Goal: Task Accomplishment & Management: Manage account settings

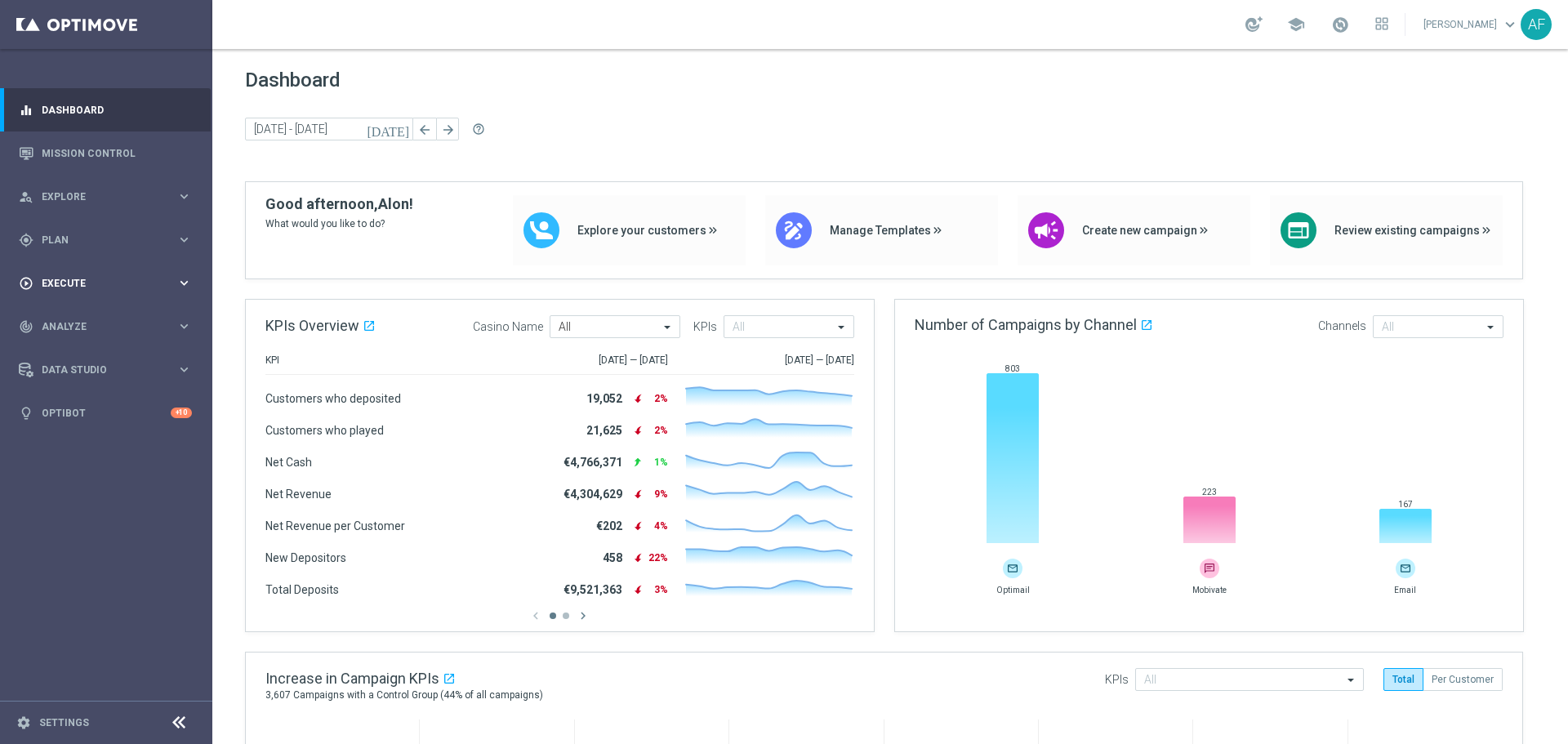
click at [126, 275] on div "play_circle_outline Execute keyboard_arrow_right" at bounding box center [105, 283] width 210 height 43
click at [132, 194] on span "Explore" at bounding box center [108, 197] width 134 height 10
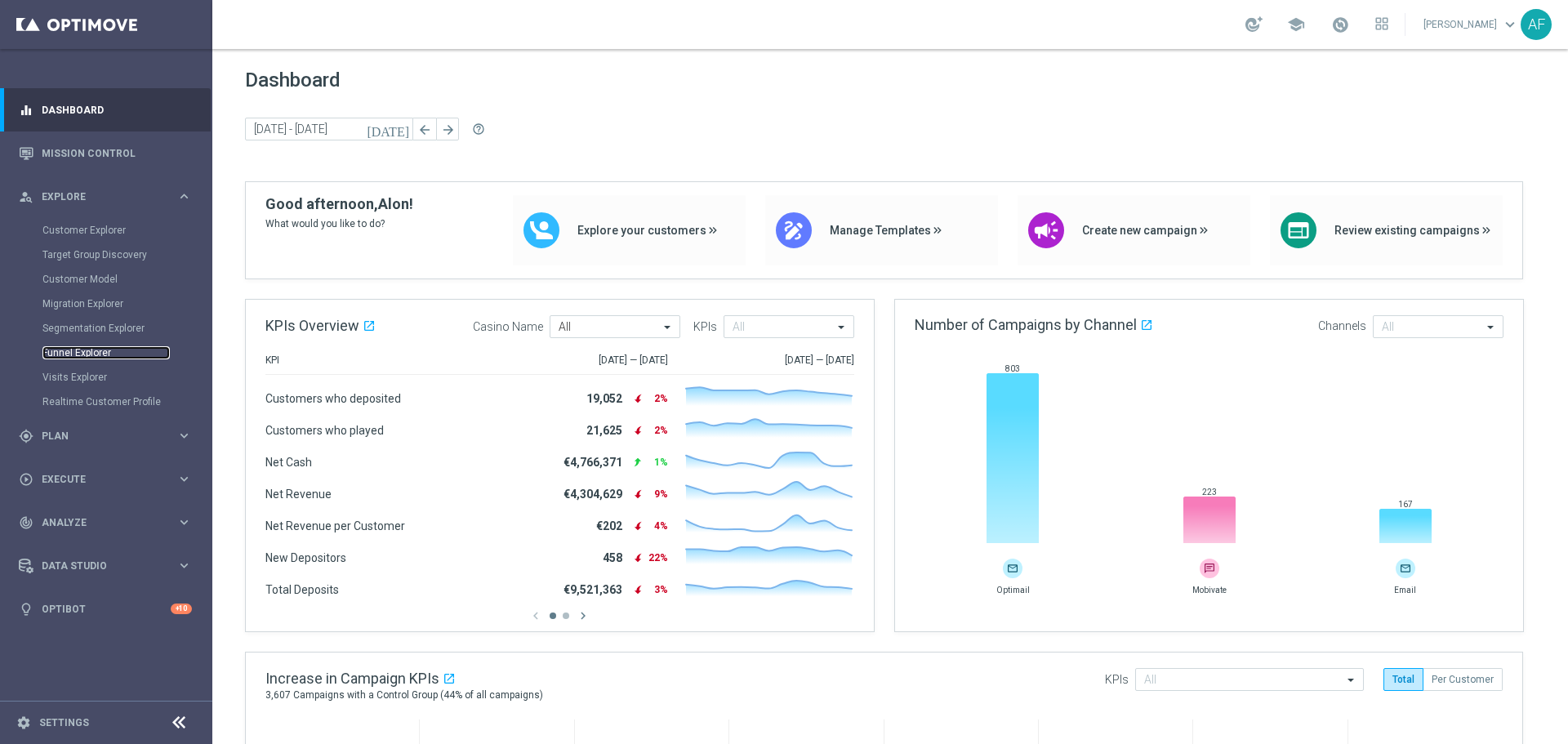
click at [102, 352] on link "Funnel Explorer" at bounding box center [106, 353] width 128 height 13
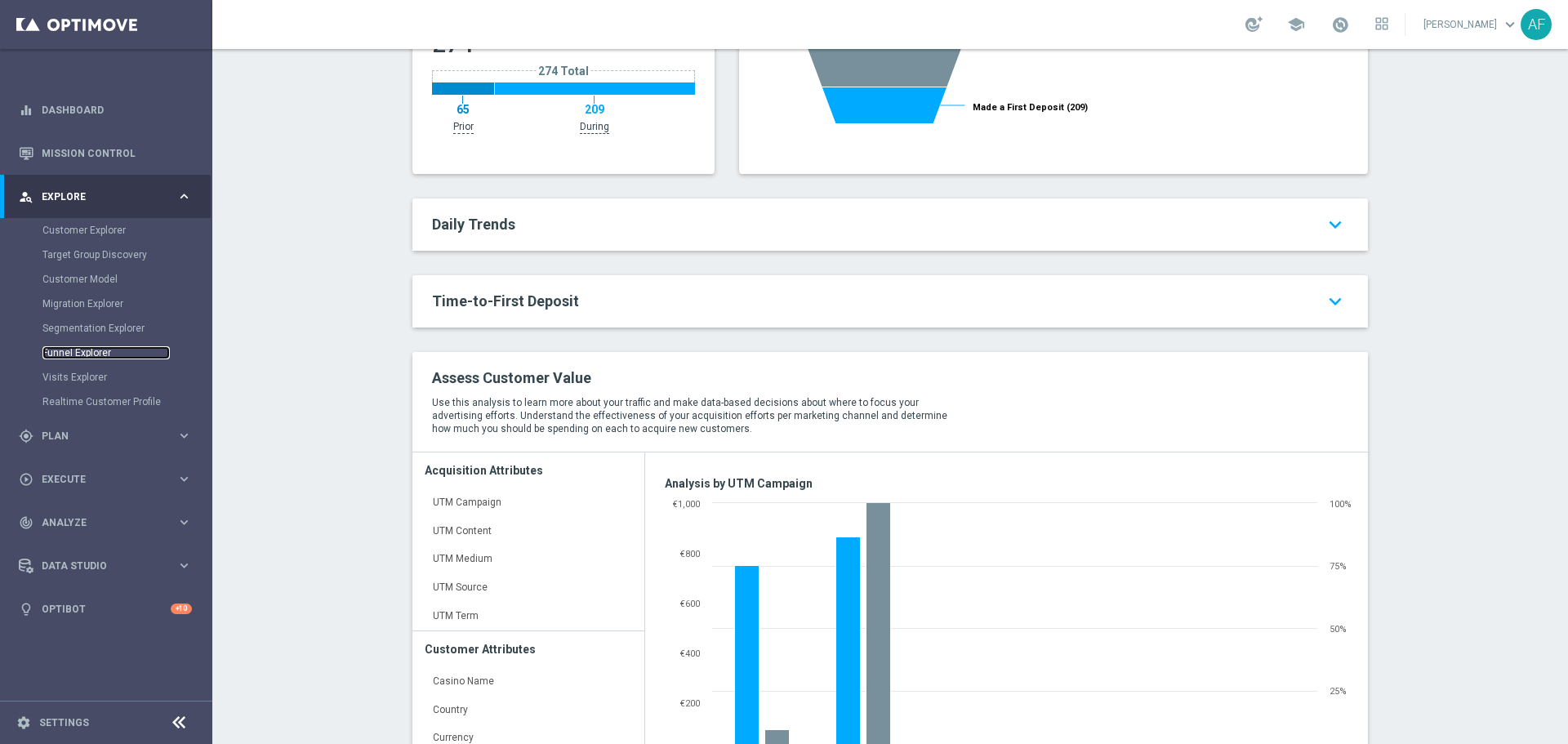
scroll to position [366, 0]
click at [728, 306] on h2 "Time-to-First Deposit keyboard_arrow_down" at bounding box center [890, 302] width 916 height 19
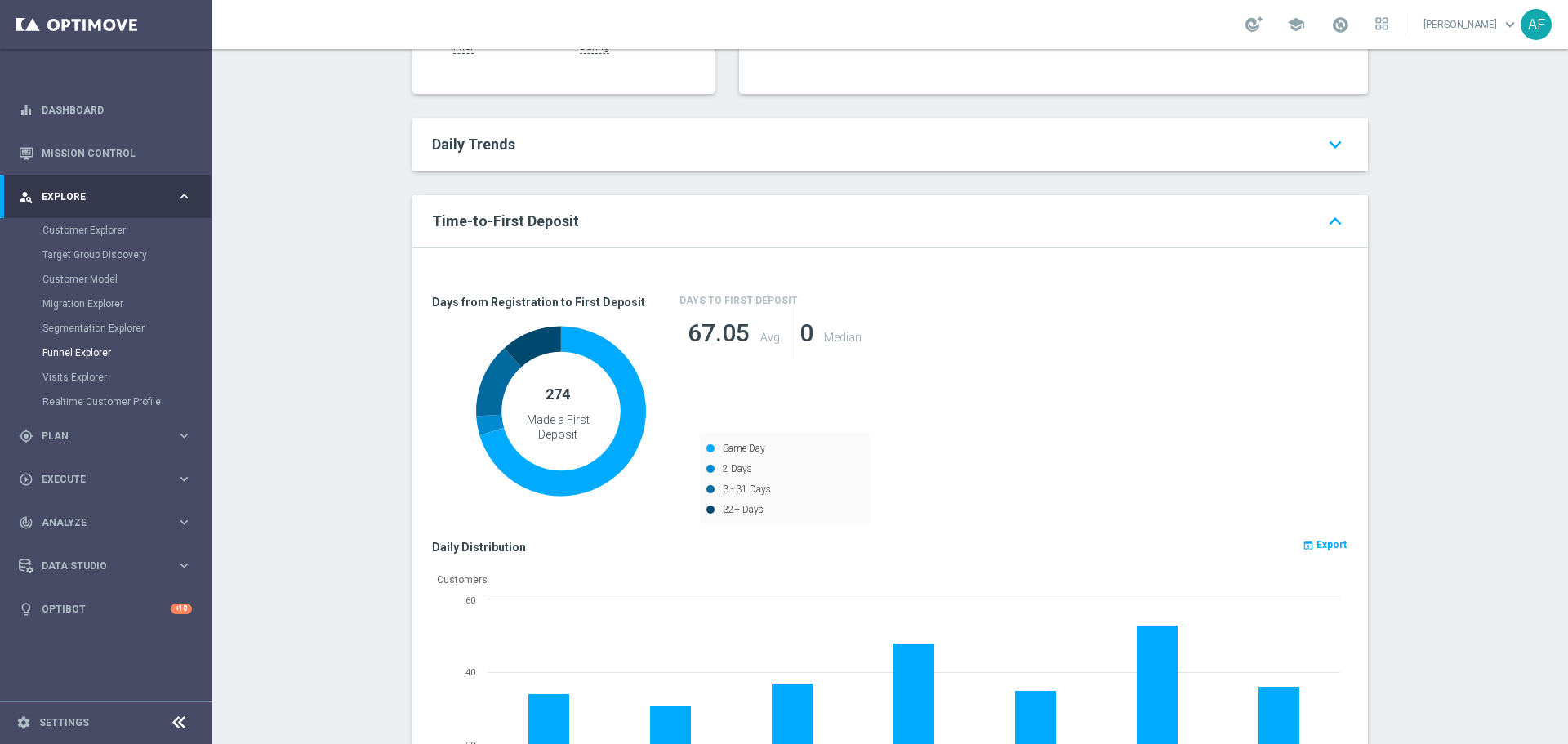
scroll to position [285, 0]
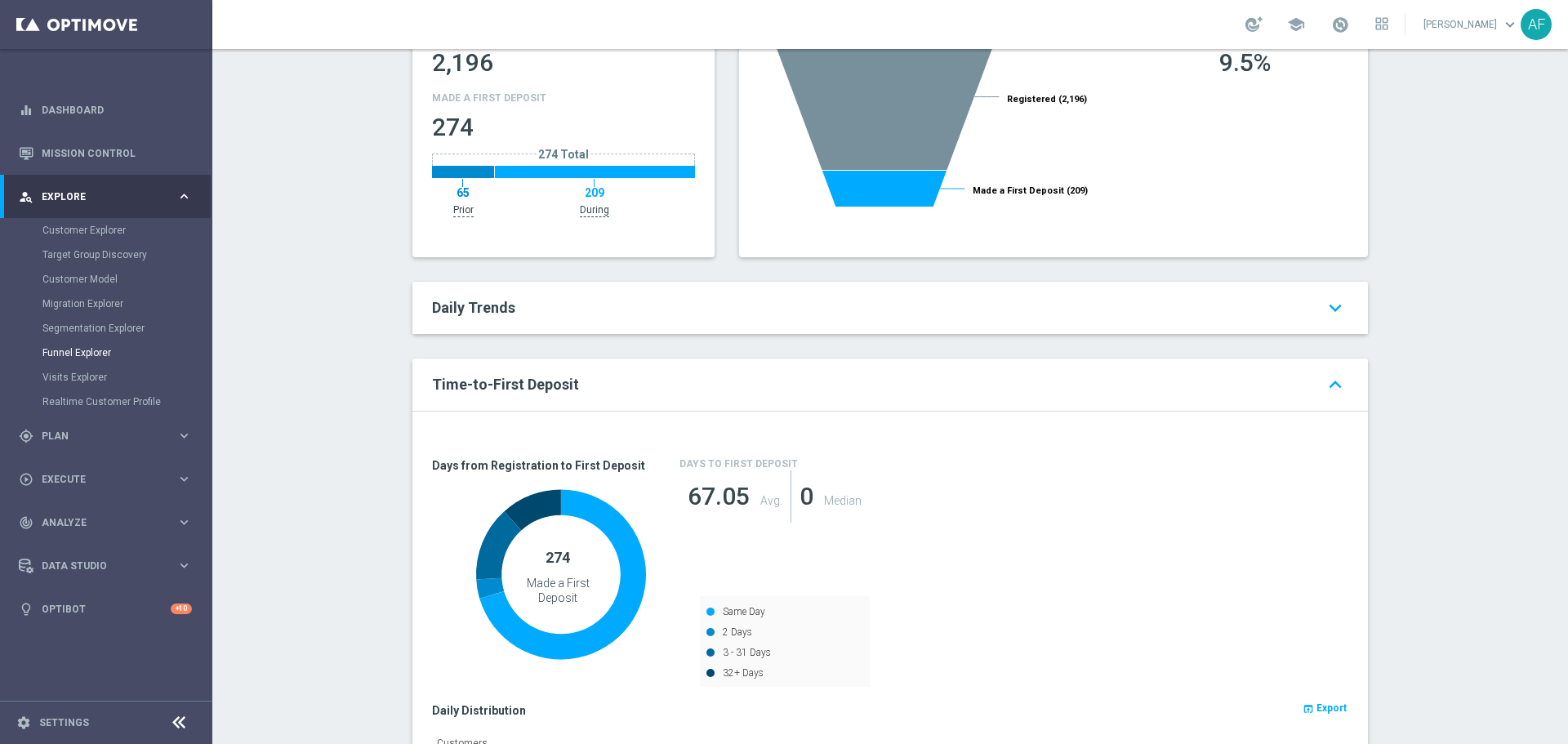
click at [951, 317] on h2 "Daily Trends keyboard_arrow_down" at bounding box center [890, 307] width 916 height 19
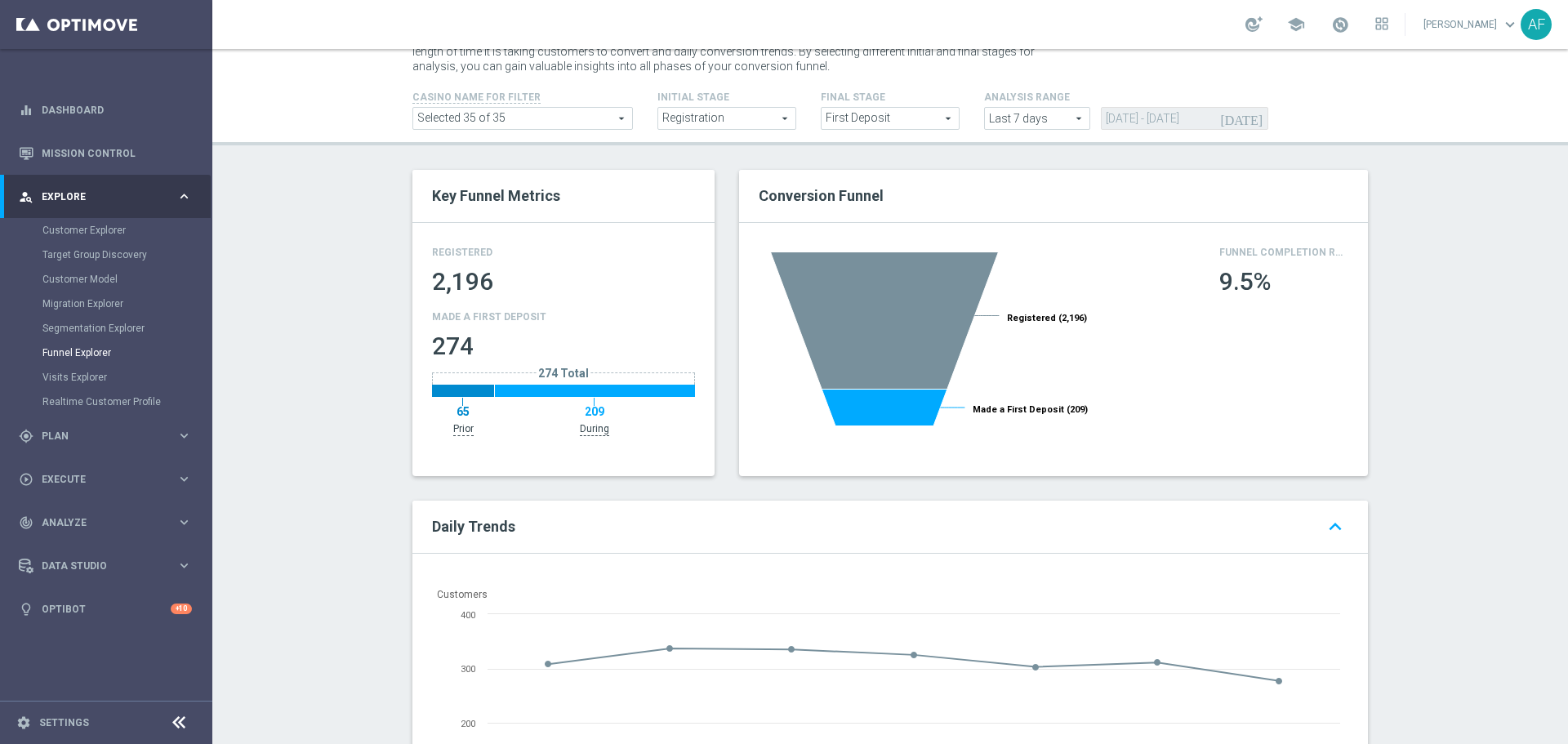
scroll to position [0, 0]
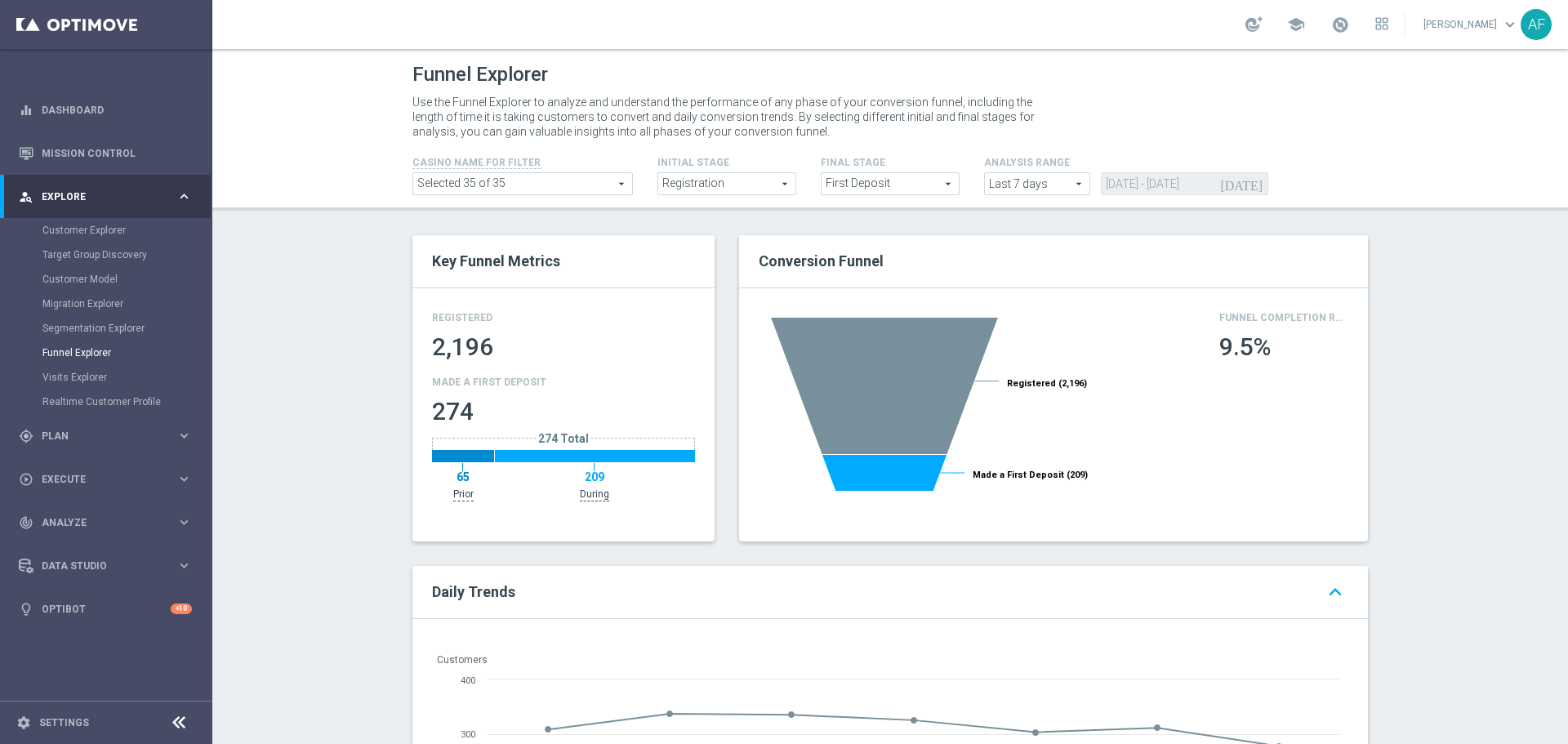
click at [750, 175] on span "Registration" at bounding box center [727, 183] width 137 height 21
click at [858, 182] on span "First Deposit" at bounding box center [890, 183] width 137 height 21
click at [1026, 225] on div "Funnel Explorer Use the Funnel Explorer to analyze and understand the performan…" at bounding box center [890, 397] width 1355 height 696
click at [902, 178] on span "First Deposit" at bounding box center [890, 183] width 137 height 21
click at [871, 123] on p "Use the Funnel Explorer to analyze and understand the performance of any phase …" at bounding box center [726, 117] width 628 height 44
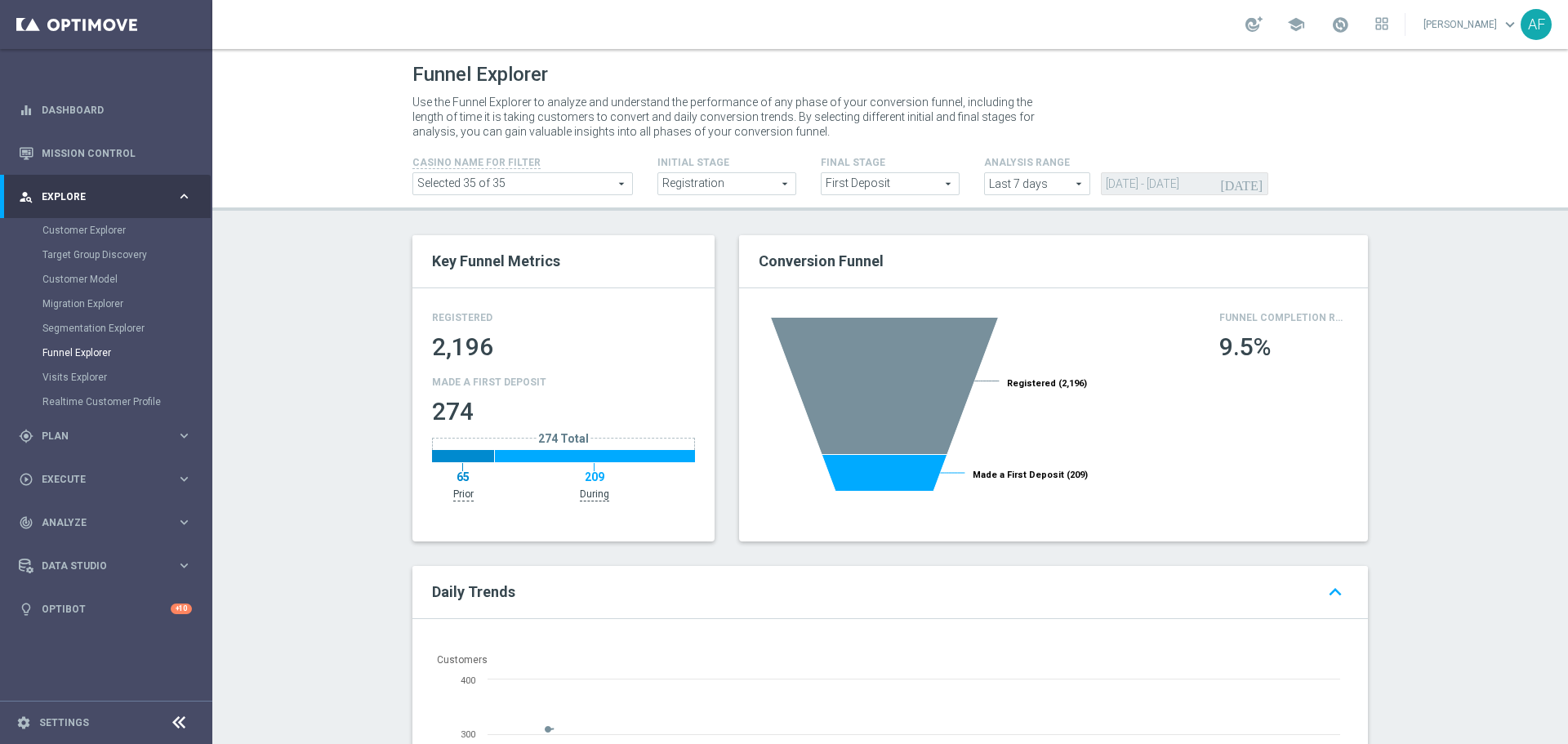
drag, startPoint x: 552, startPoint y: 95, endPoint x: 650, endPoint y: 134, distance: 105.5
click at [650, 134] on p "Use the Funnel Explorer to analyze and understand the performance of any phase …" at bounding box center [726, 117] width 628 height 44
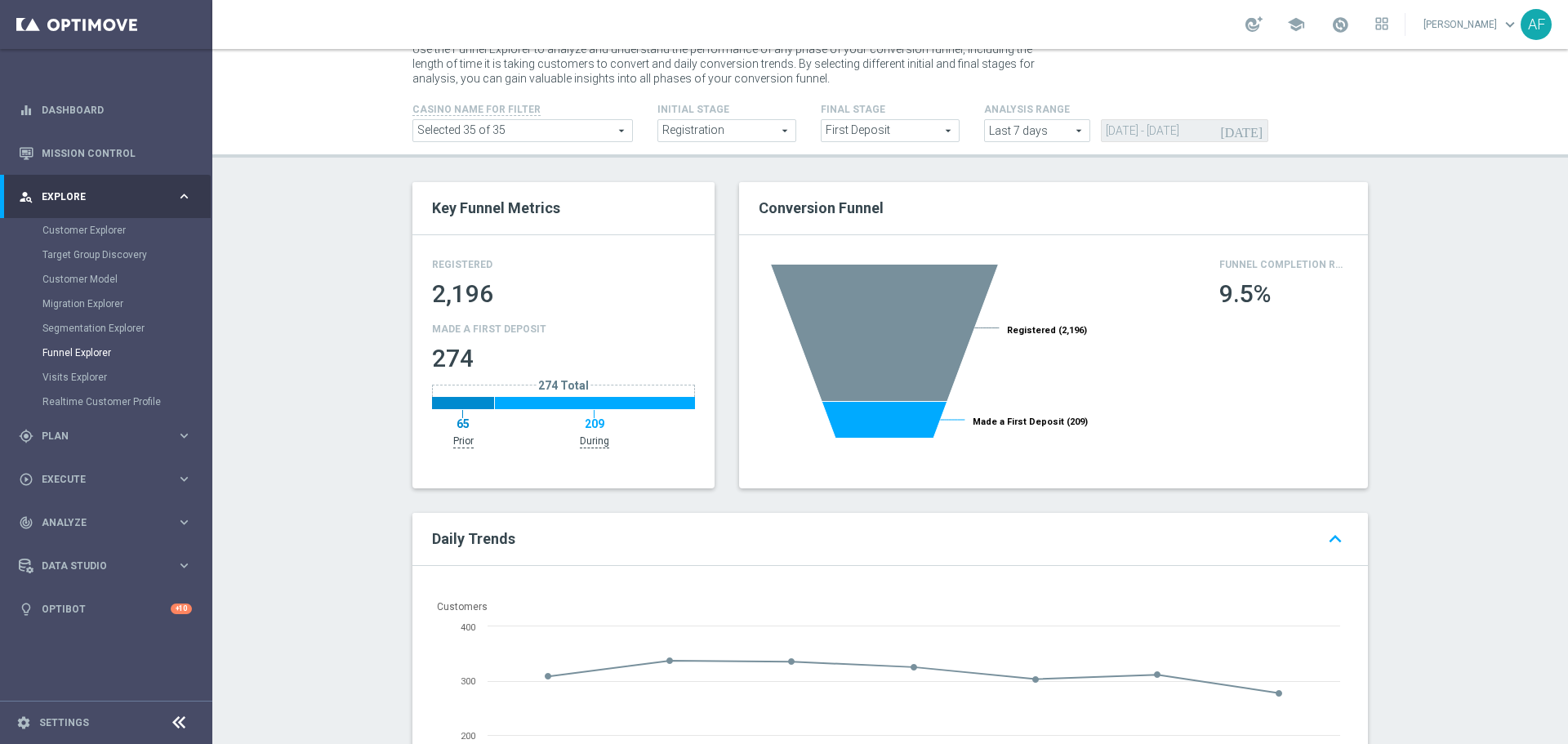
scroll to position [82, 0]
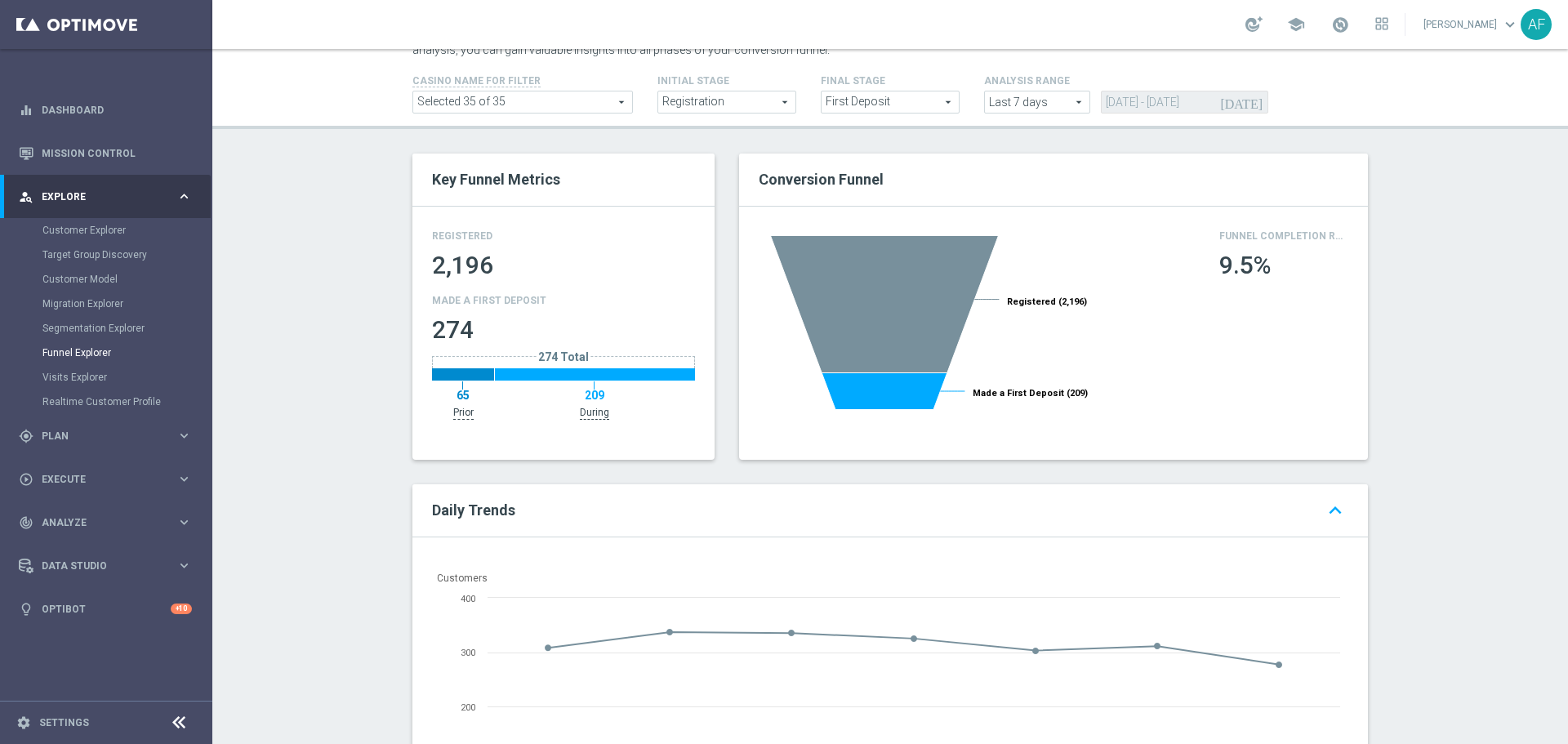
click at [108, 195] on span "Explore" at bounding box center [108, 197] width 134 height 10
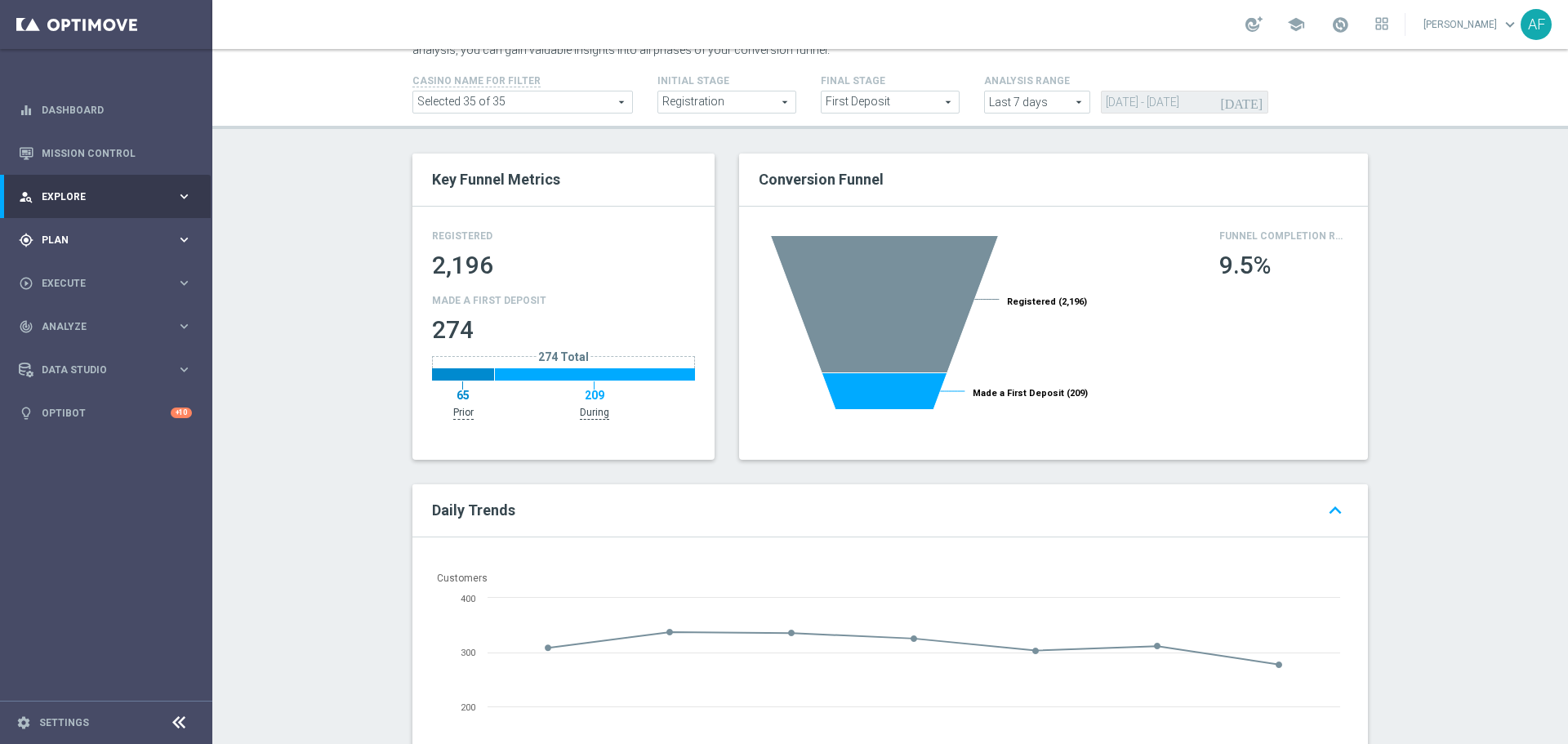
click at [100, 239] on span "Plan" at bounding box center [108, 240] width 134 height 10
click at [93, 268] on div "Target Groups" at bounding box center [127, 273] width 169 height 24
click at [92, 286] on div "Target Groups" at bounding box center [127, 273] width 169 height 24
click at [92, 273] on link "Target Groups" at bounding box center [106, 274] width 128 height 13
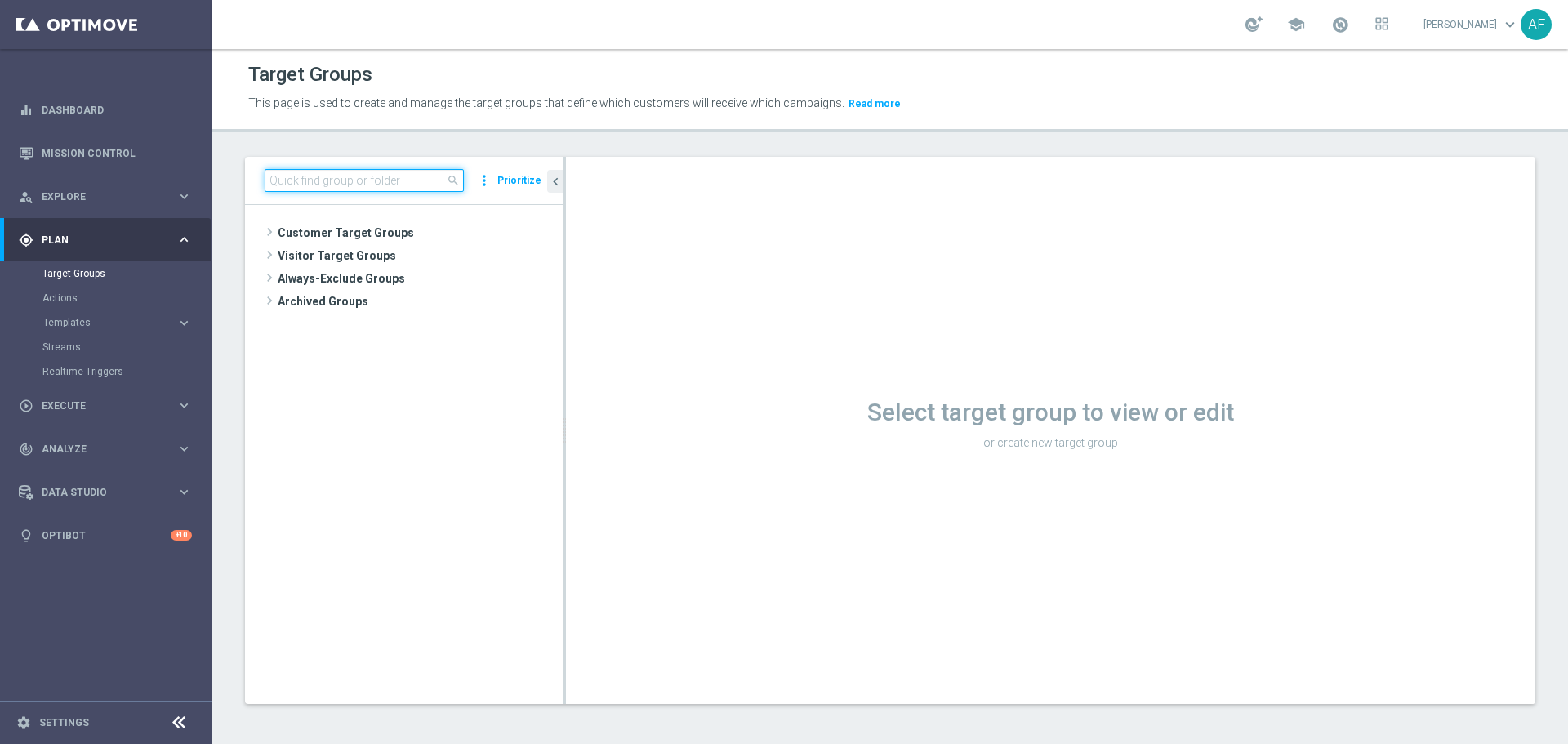
click at [366, 178] on input at bounding box center [364, 180] width 199 height 23
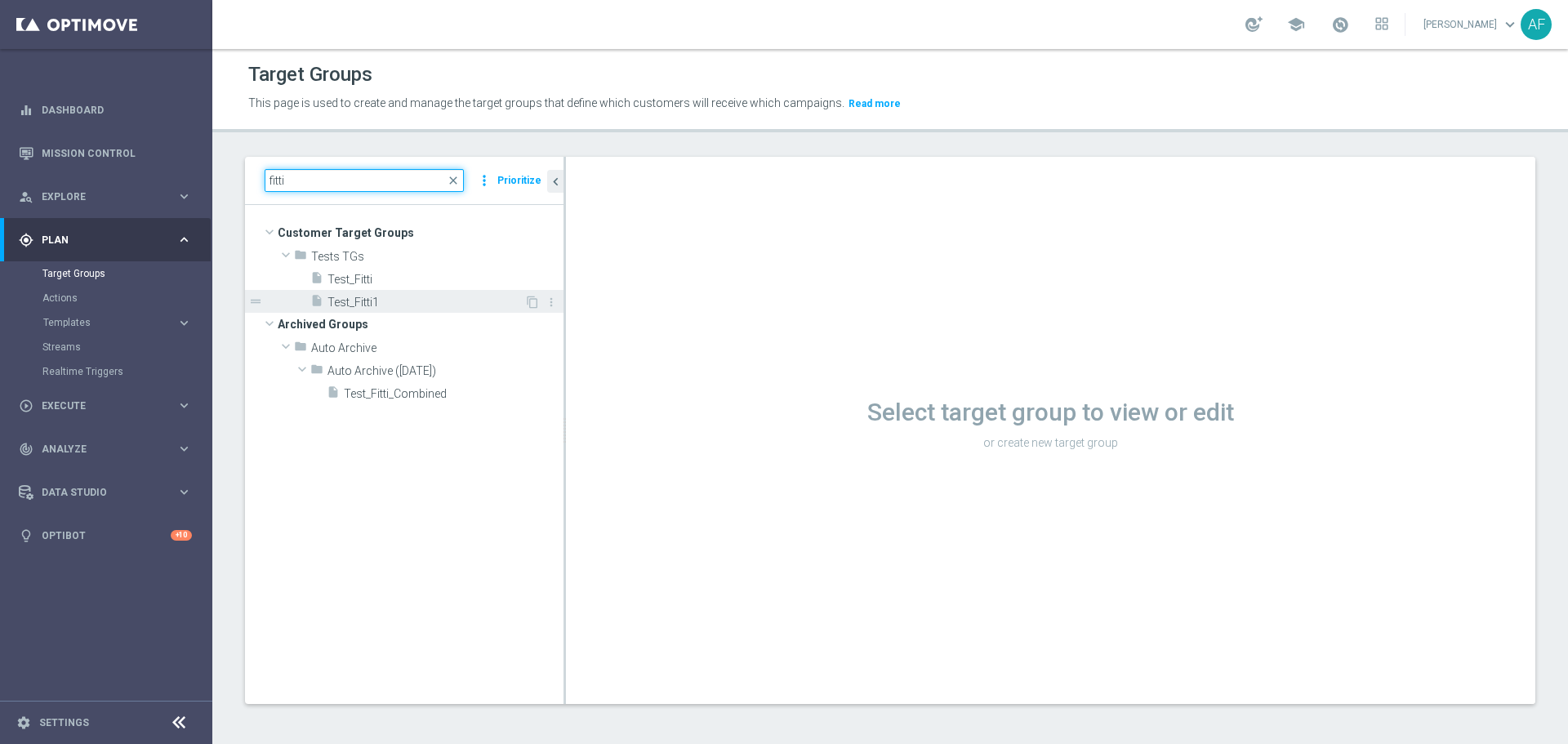
type input "fitti"
click at [385, 300] on span "Test_Fitti1" at bounding box center [426, 302] width 197 height 14
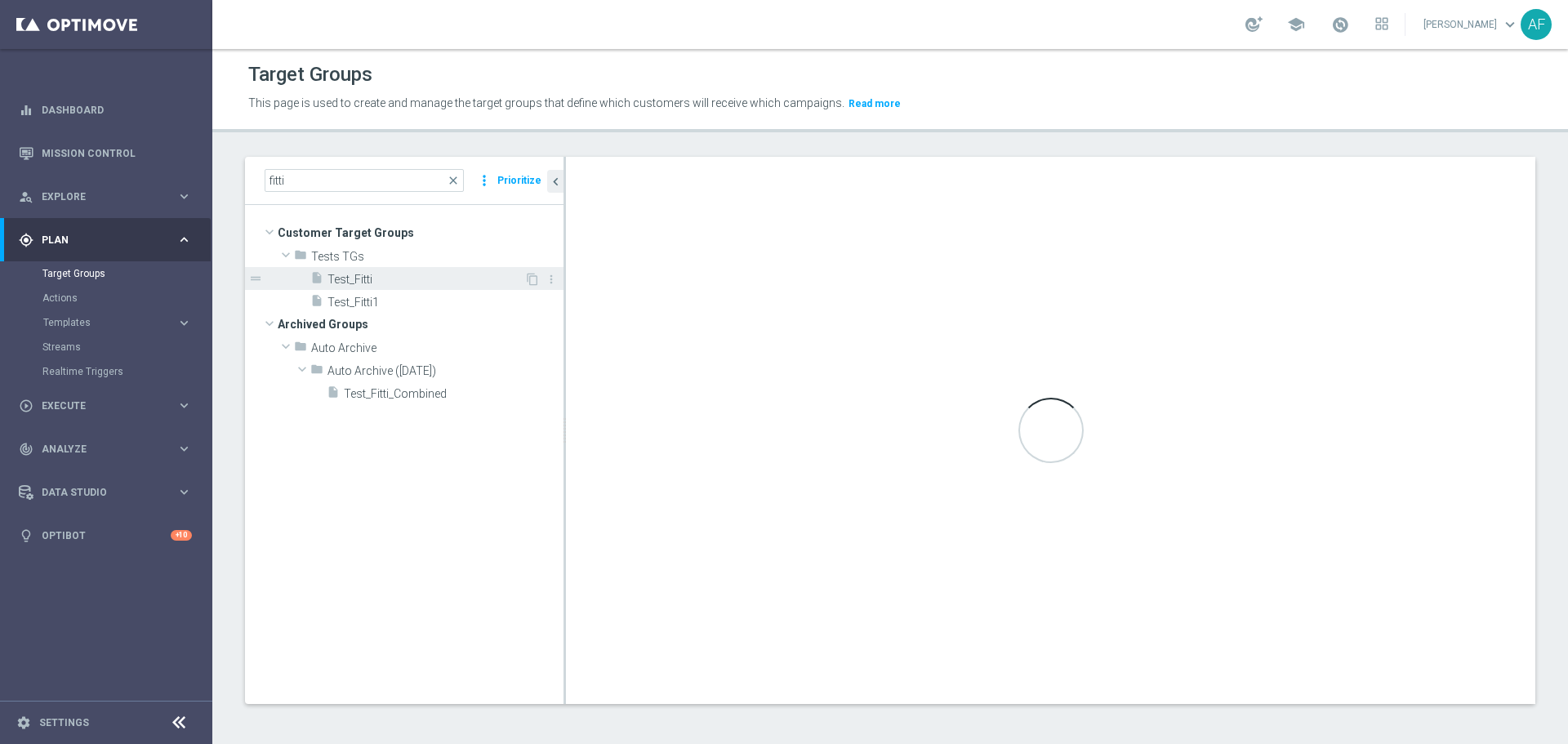
click at [399, 274] on span "Test_Fitti" at bounding box center [426, 280] width 197 height 14
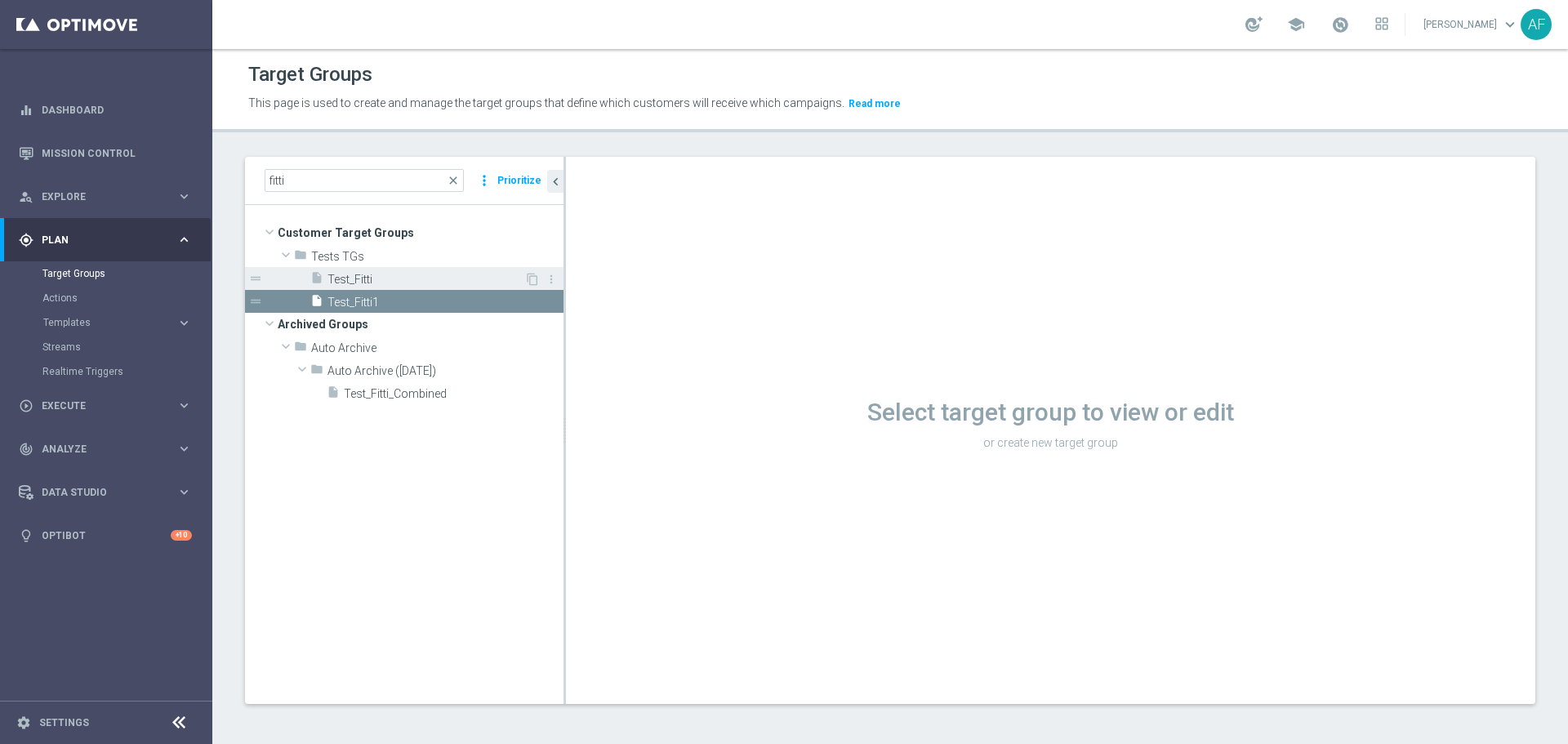
click at [400, 274] on span "Test_Fitti" at bounding box center [426, 280] width 197 height 14
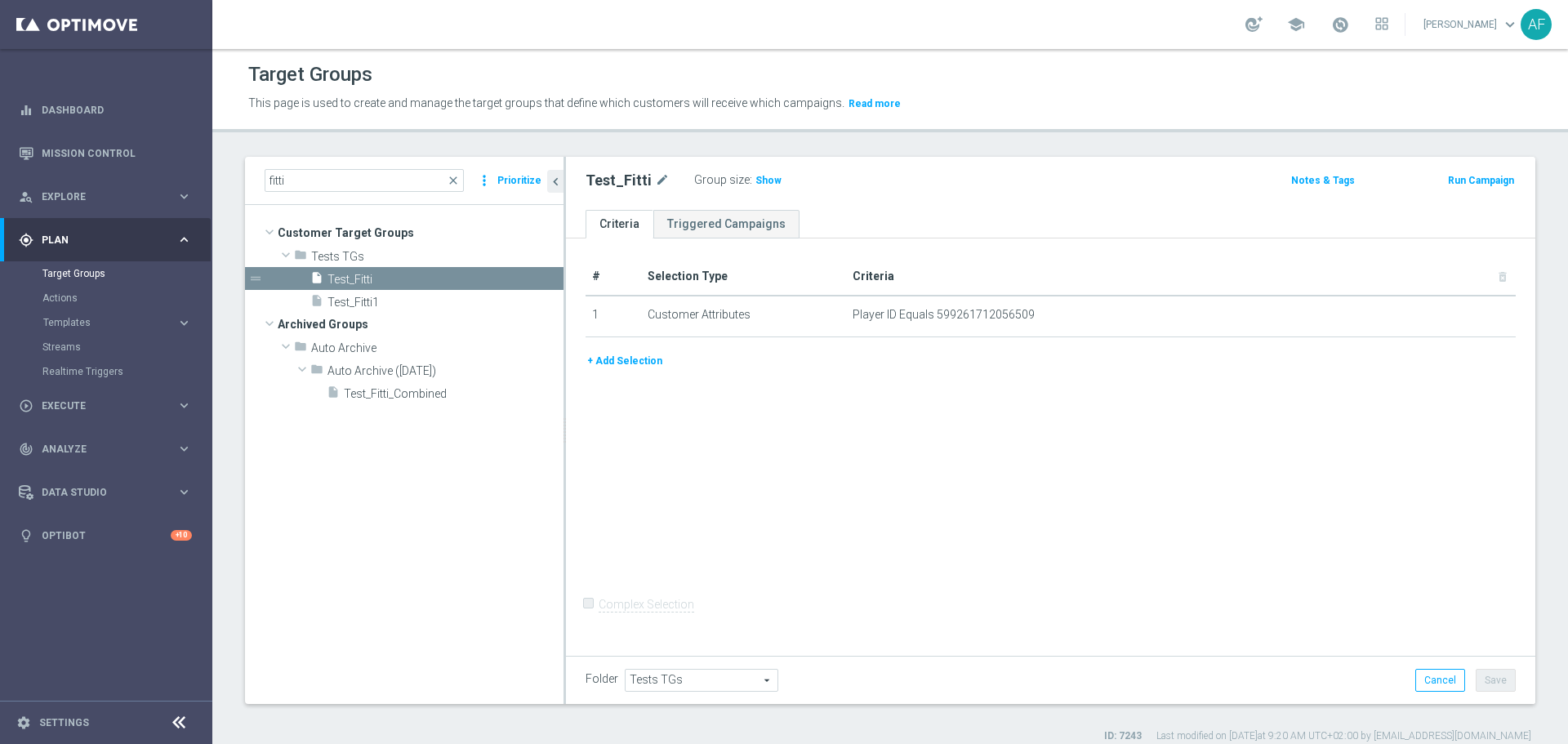
click at [648, 365] on button "+ Add Selection" at bounding box center [625, 362] width 78 height 18
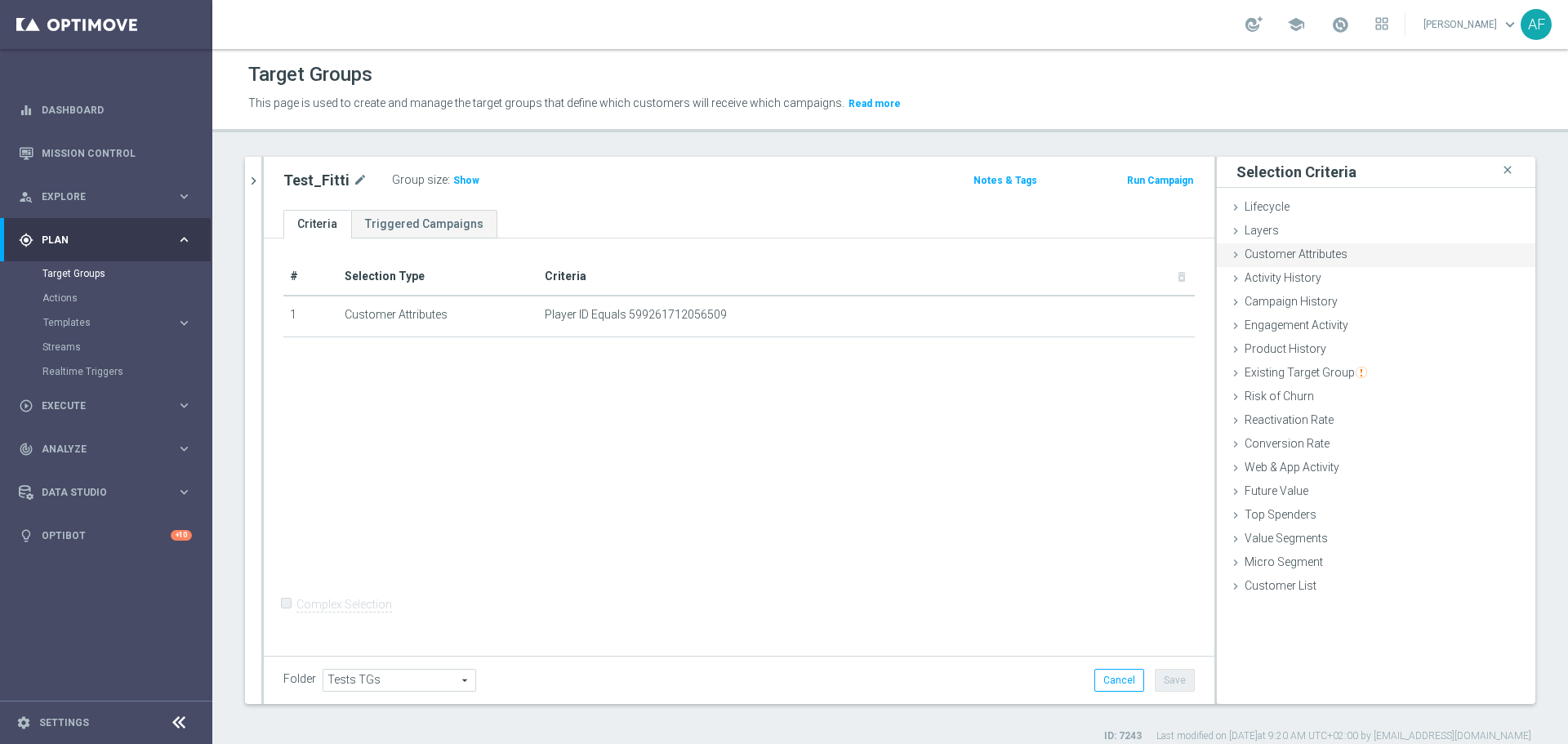
click at [1250, 261] on span "Customer Attributes" at bounding box center [1295, 254] width 103 height 13
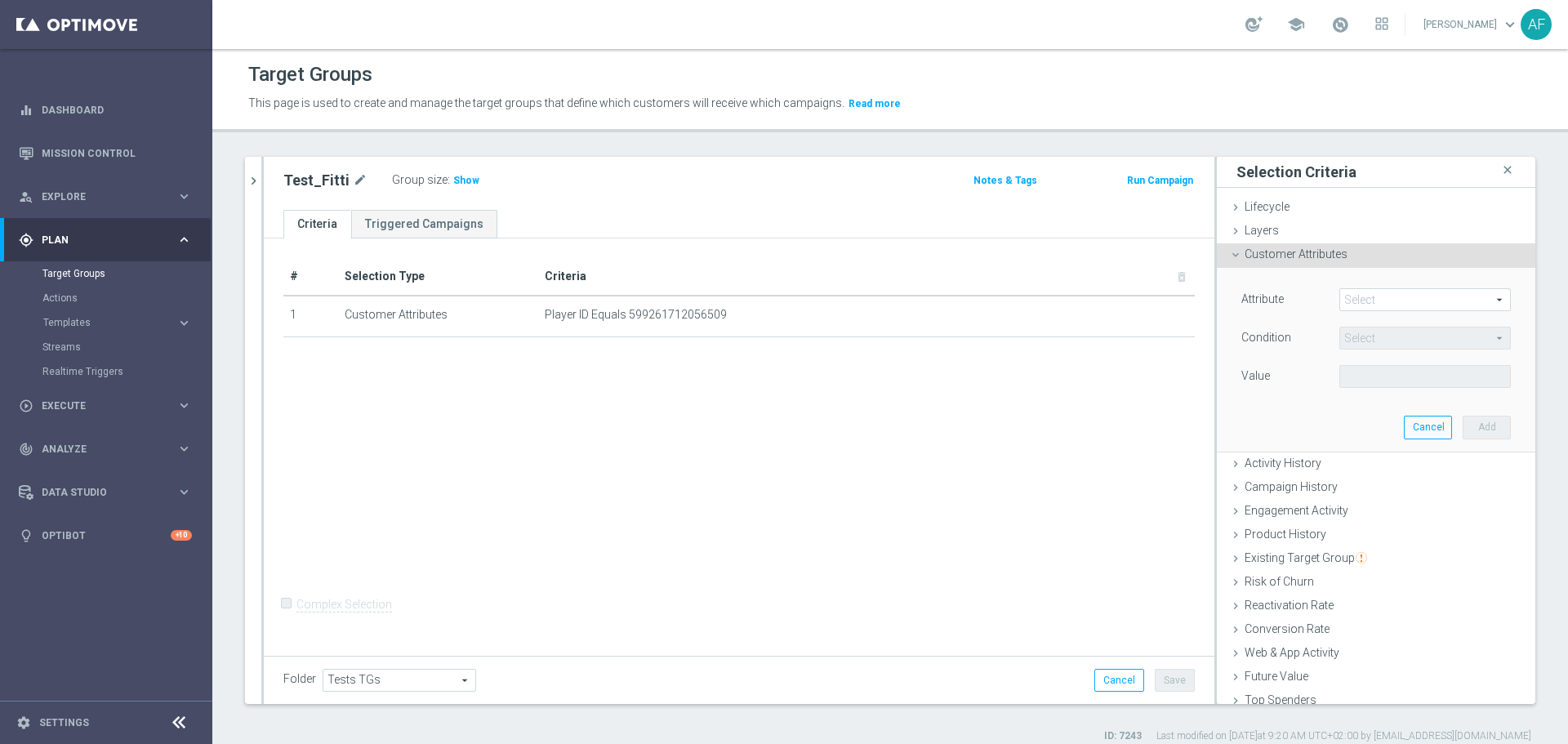
click at [1369, 303] on span at bounding box center [1425, 299] width 170 height 21
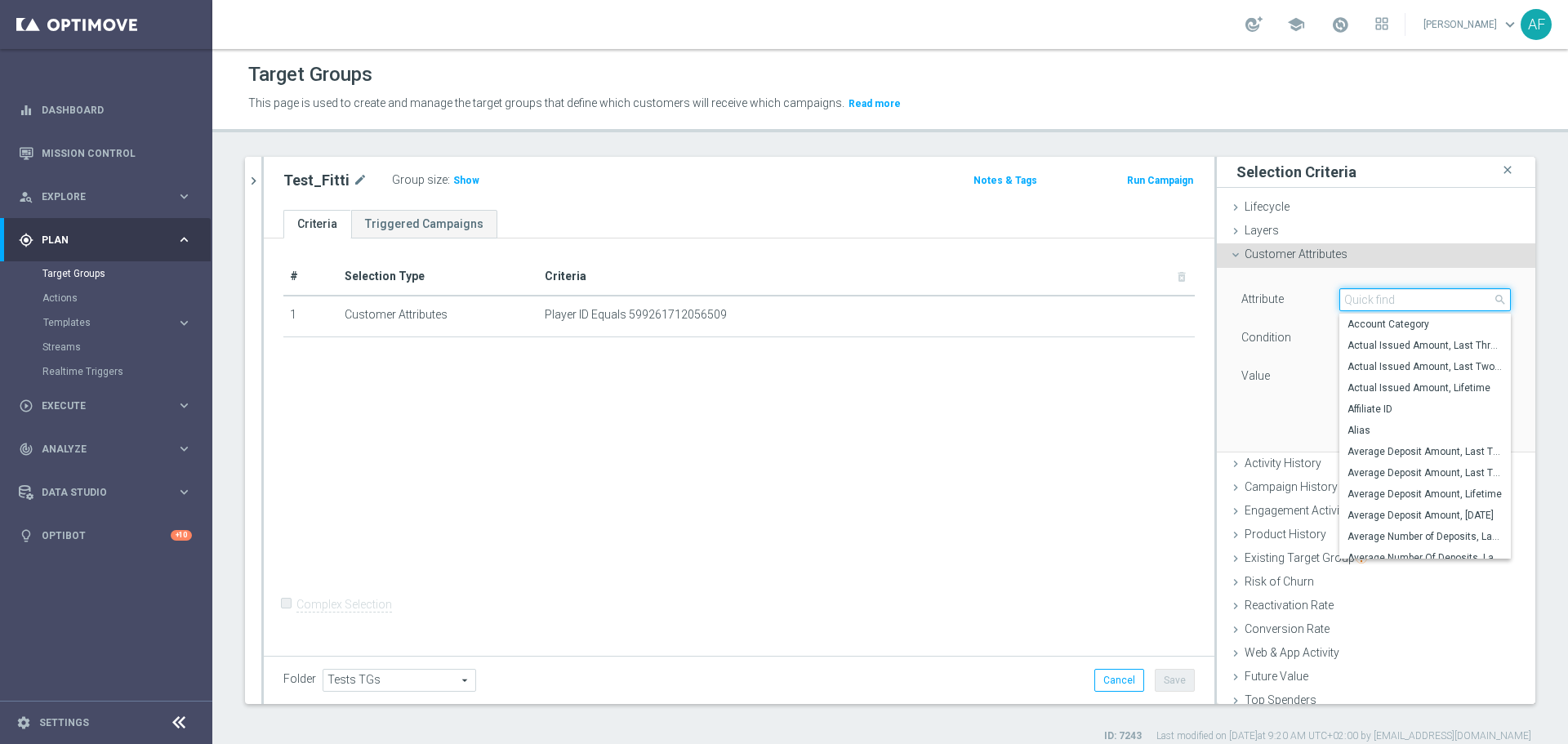
click at [1369, 301] on input "search" at bounding box center [1424, 299] width 171 height 23
type input "Days Since First"
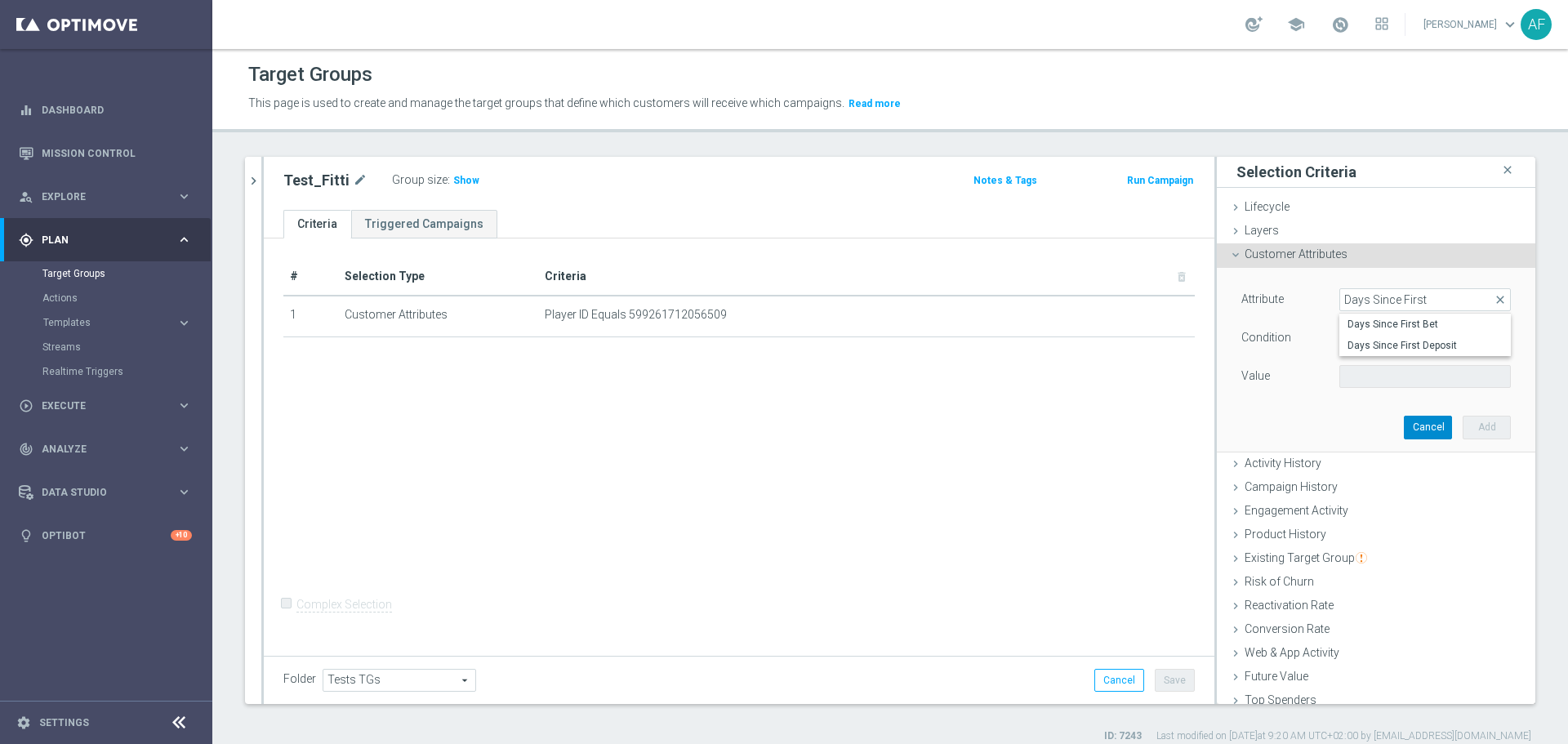
click at [1405, 421] on button "Cancel" at bounding box center [1428, 427] width 48 height 23
